Goal: Entertainment & Leisure: Consume media (video, audio)

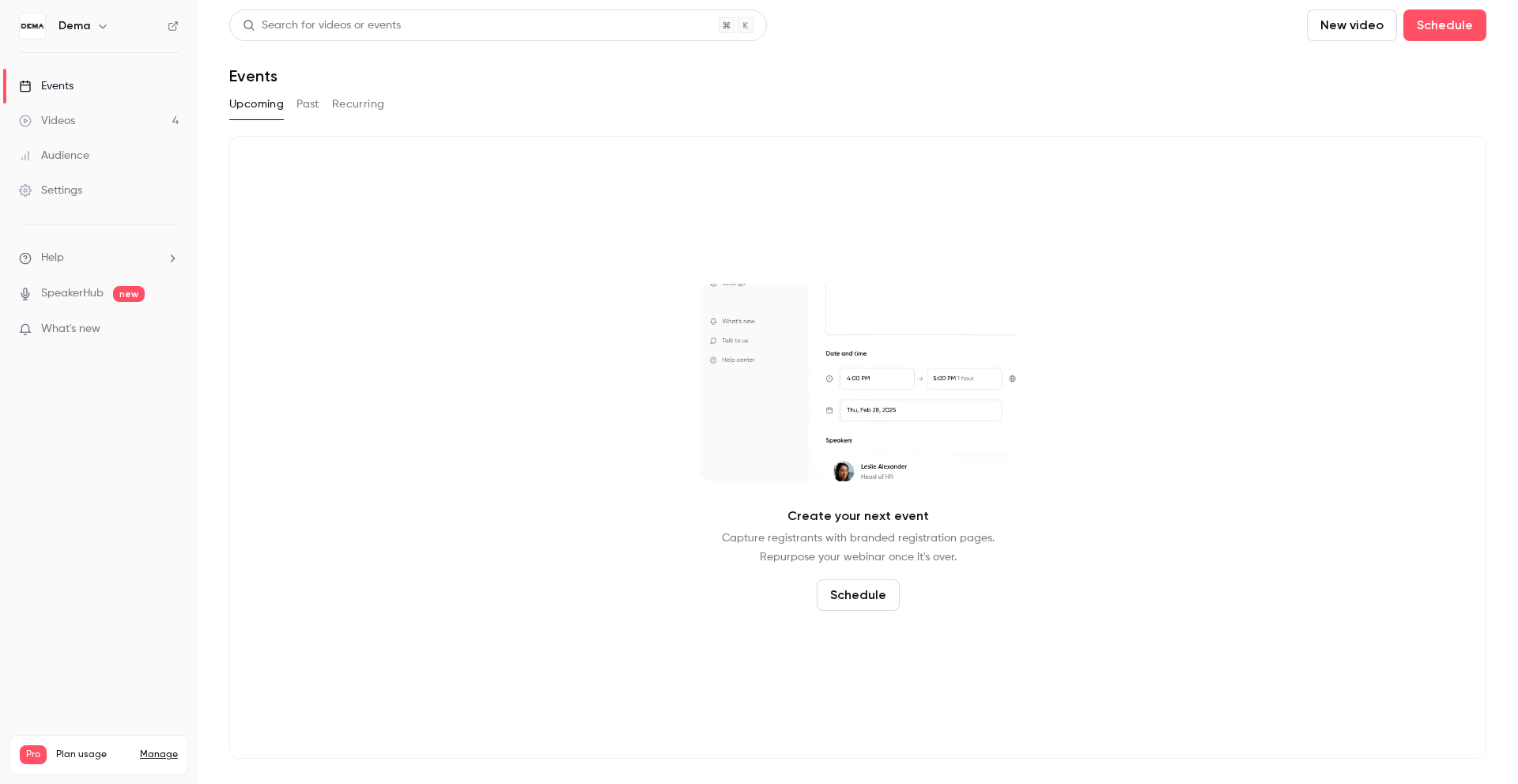
click at [112, 119] on link "Videos 4" at bounding box center [99, 121] width 198 height 35
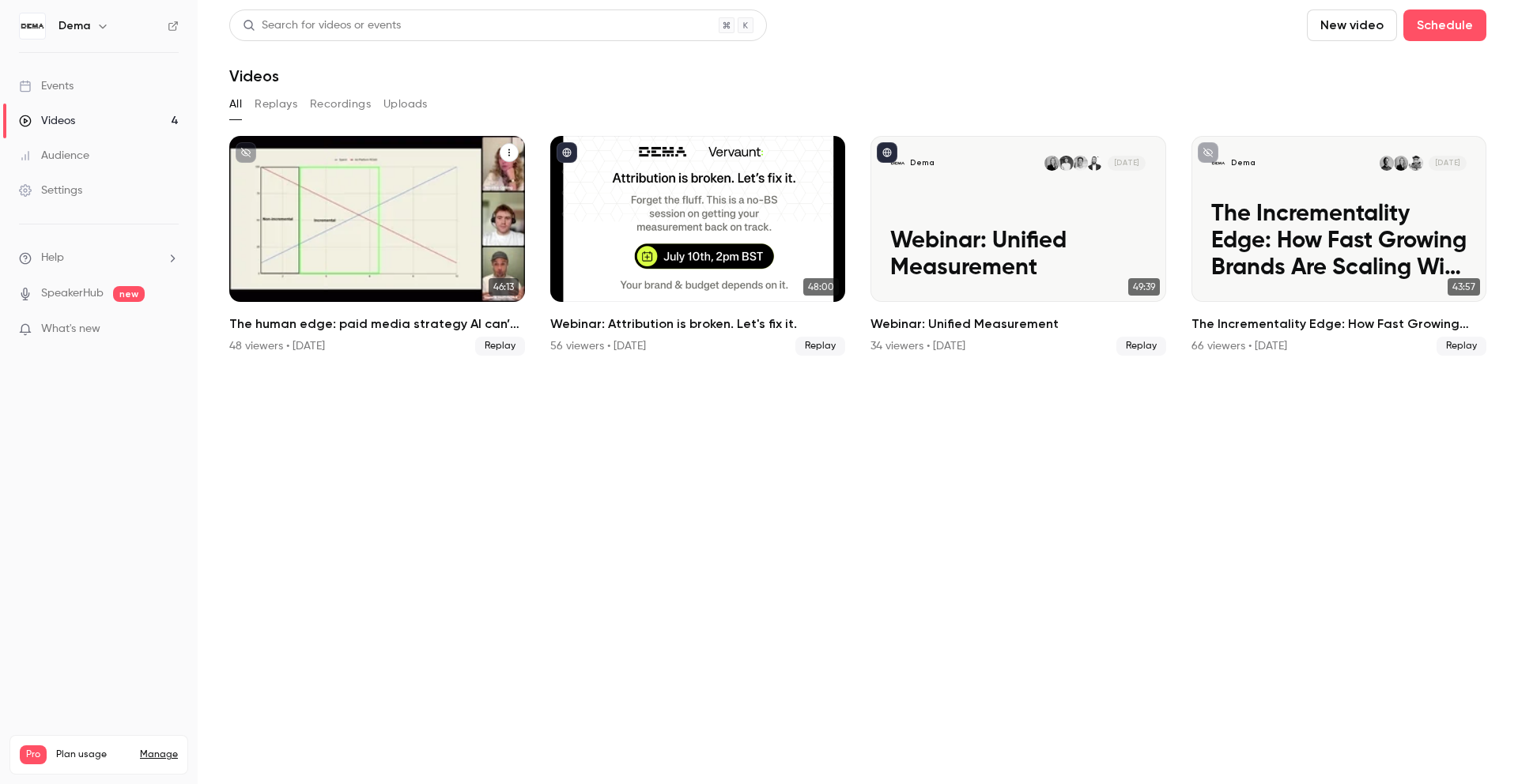
click at [345, 324] on h2 "The human edge: paid media strategy AI can’t replace" at bounding box center [377, 323] width 296 height 19
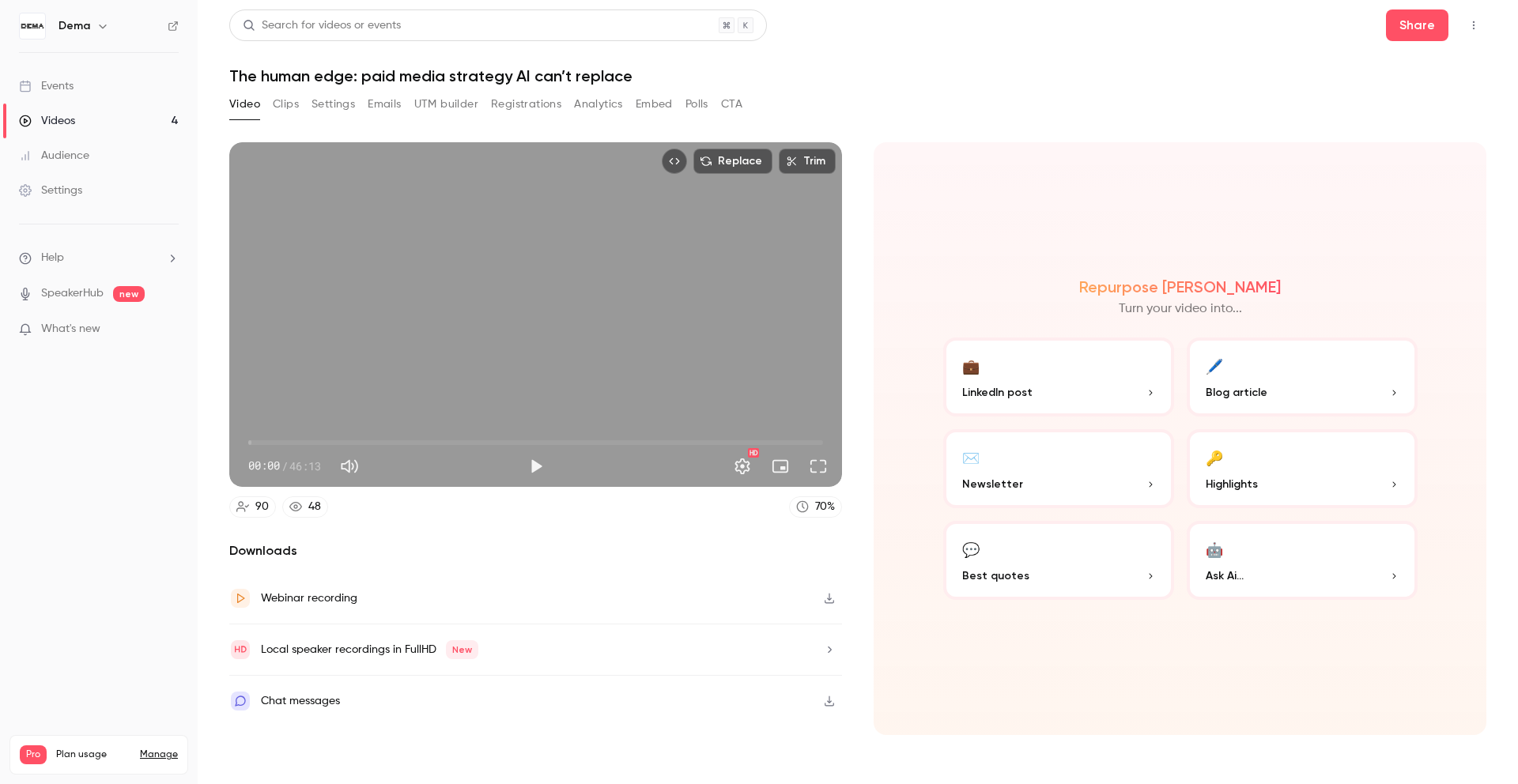
click at [380, 74] on h1 "The human edge: paid media strategy AI can’t replace" at bounding box center [857, 75] width 1257 height 19
copy div "The human edge: paid media strategy AI can’t replace Video Clips Settings Email…"
click at [623, 95] on button "Analytics" at bounding box center [598, 105] width 49 height 26
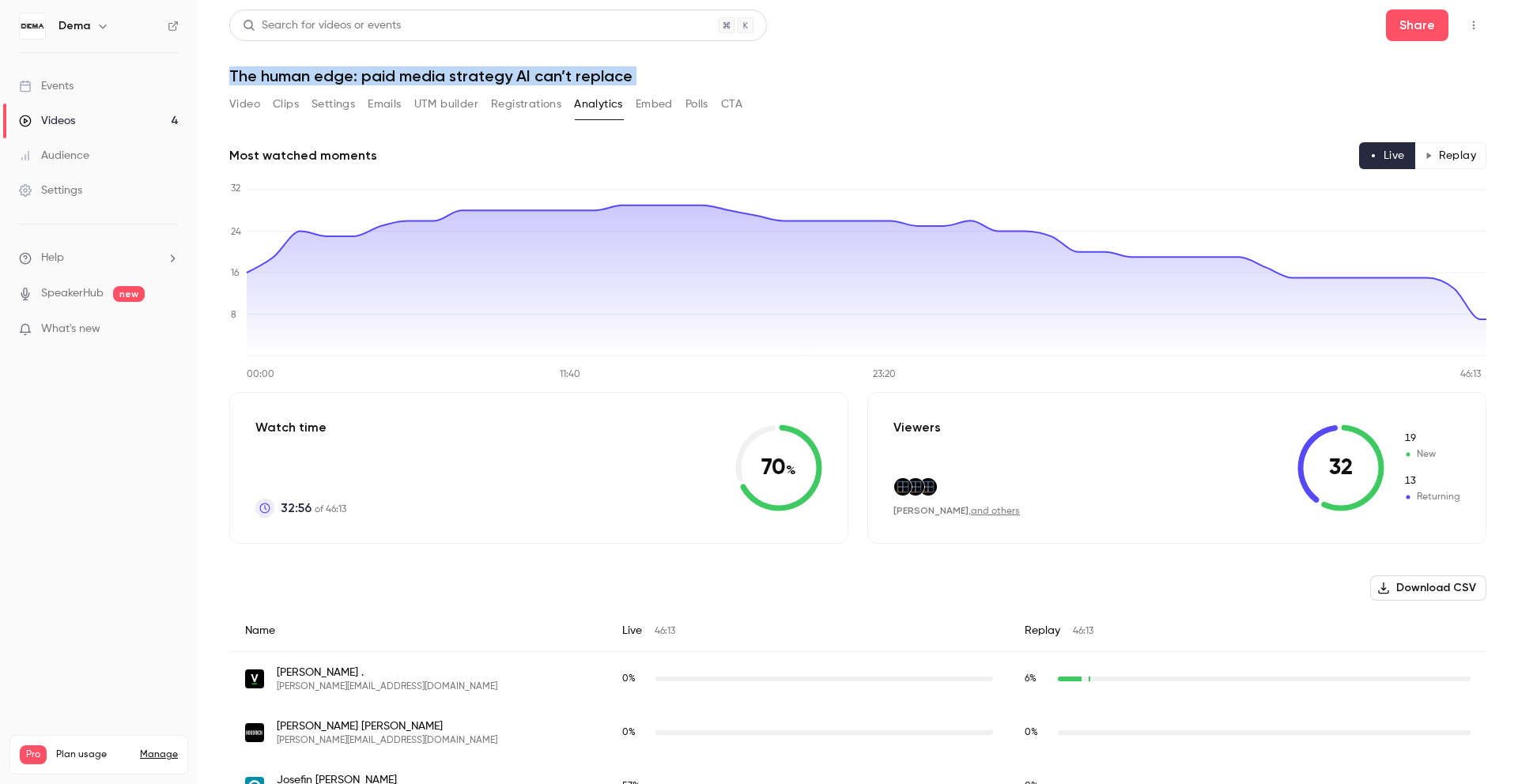
click at [1457, 155] on button "Replay" at bounding box center [1450, 155] width 72 height 27
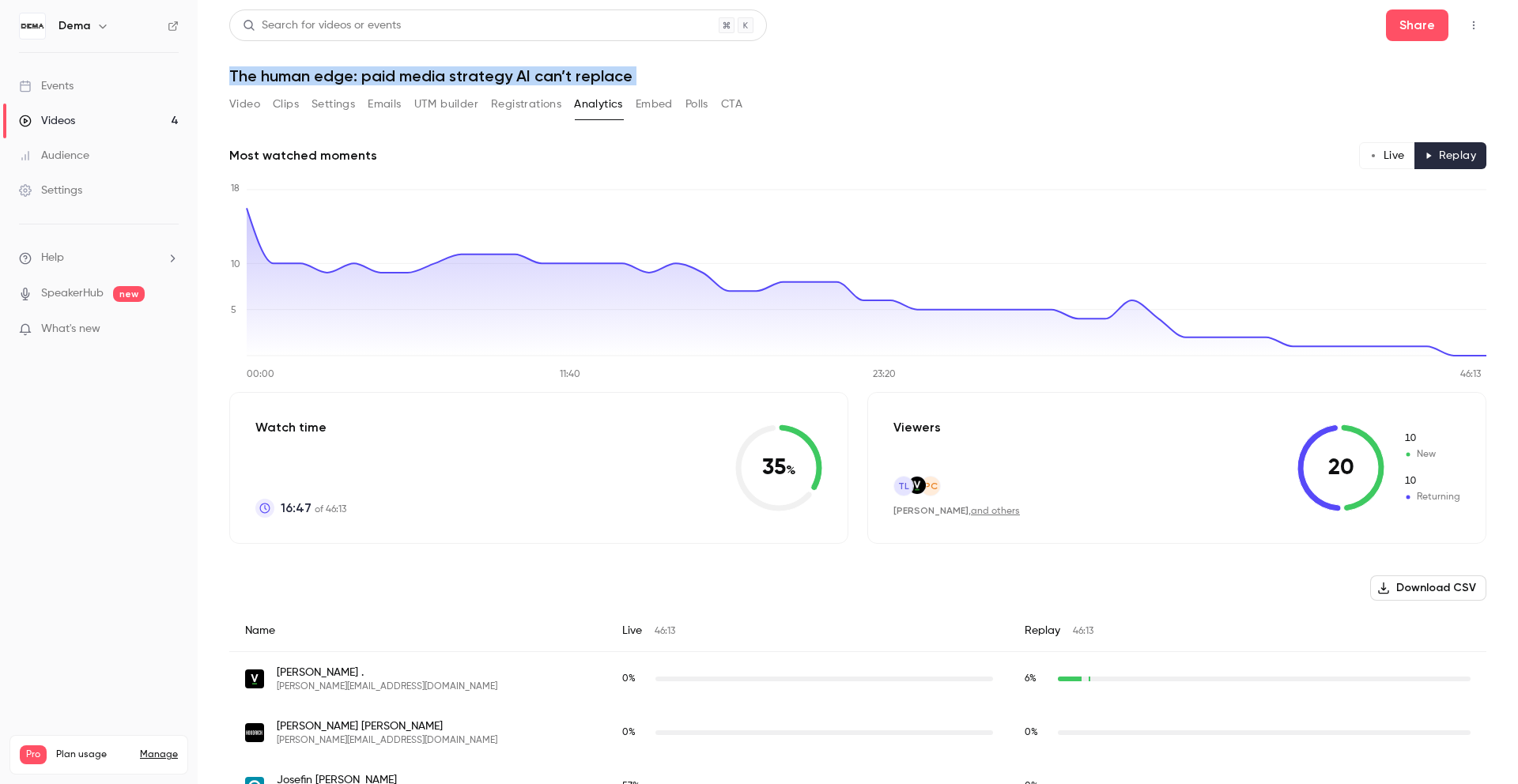
click at [1392, 151] on button "Live" at bounding box center [1386, 155] width 56 height 27
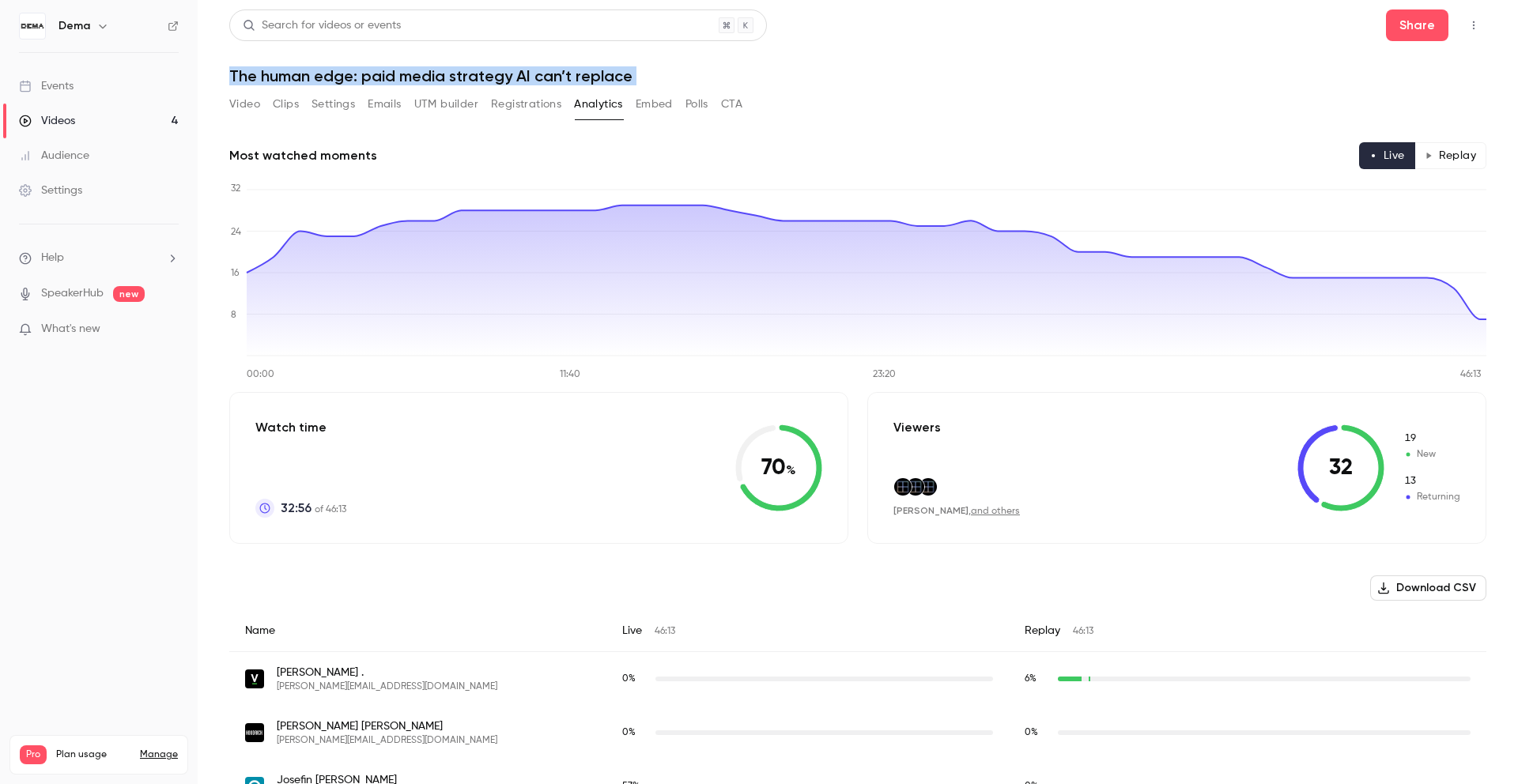
click at [1459, 151] on button "Replay" at bounding box center [1450, 155] width 72 height 27
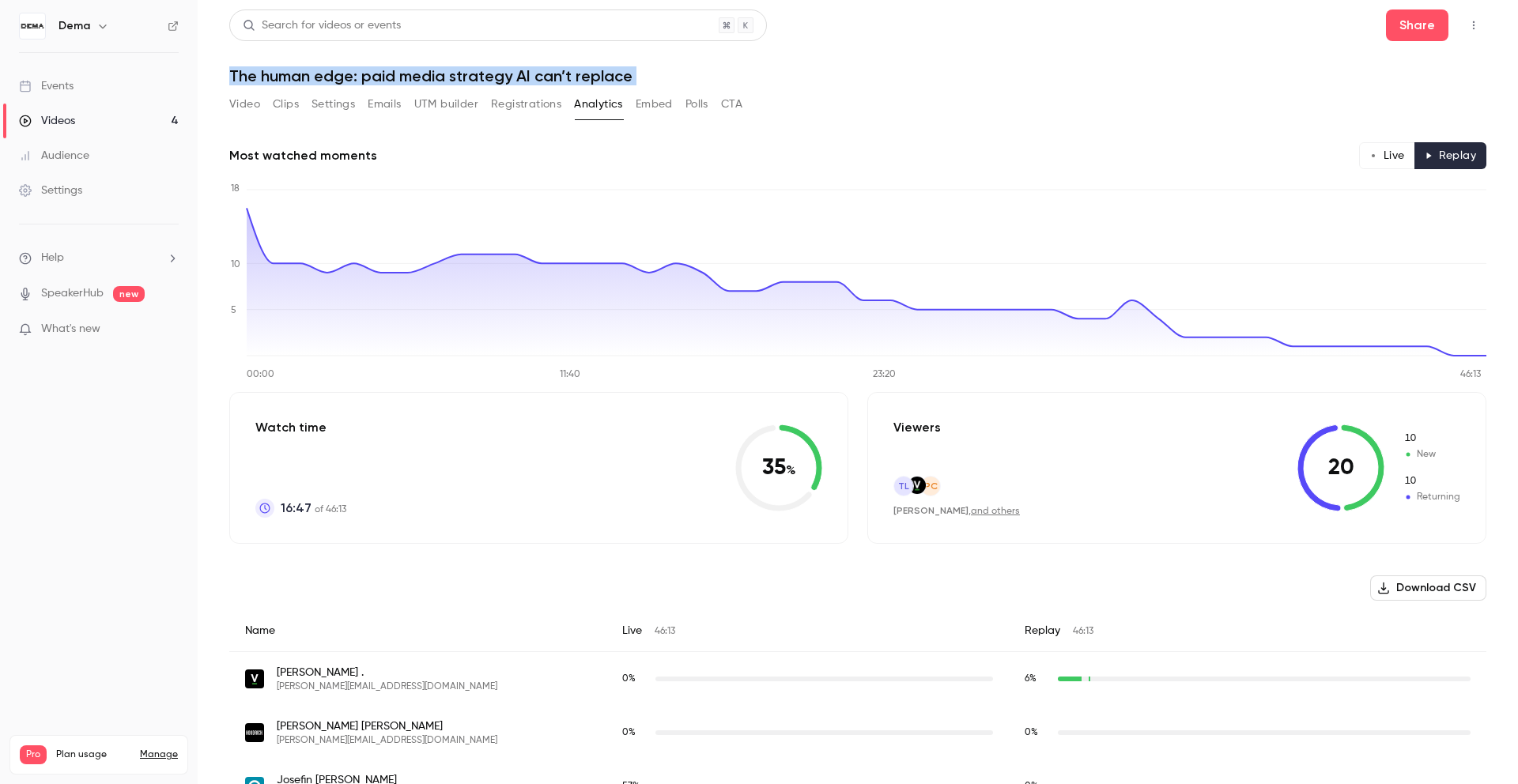
click at [1386, 150] on button "Live" at bounding box center [1386, 155] width 56 height 27
